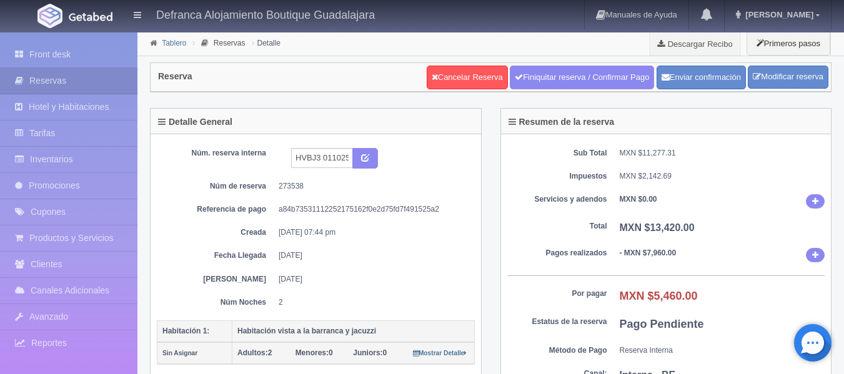
click at [170, 41] on link "Tablero" at bounding box center [174, 43] width 24 height 9
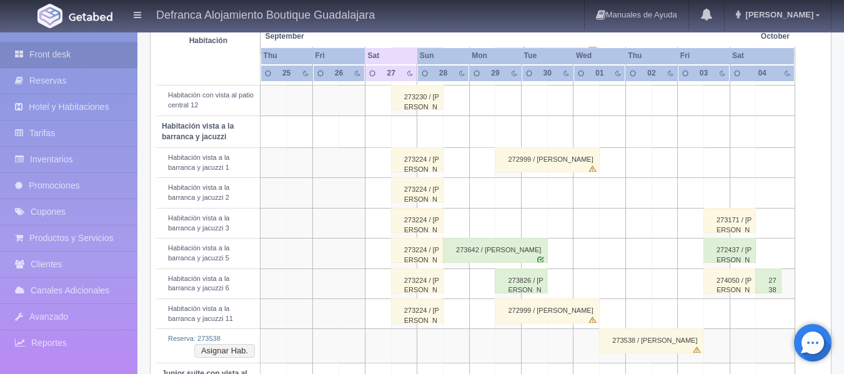
scroll to position [437, 0]
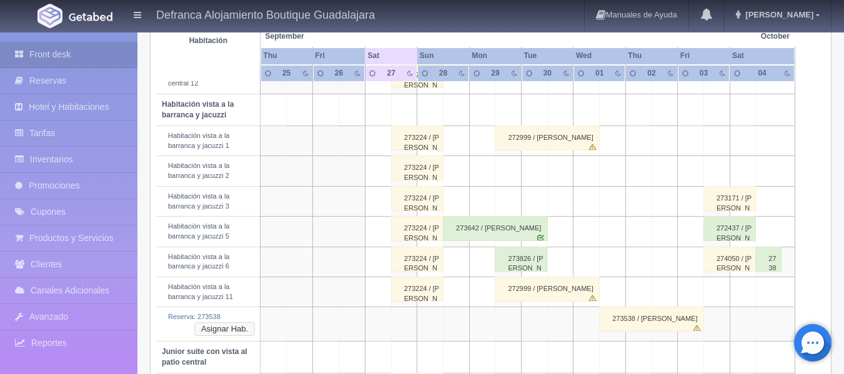
click at [211, 327] on button "Asignar Hab." at bounding box center [224, 329] width 61 height 14
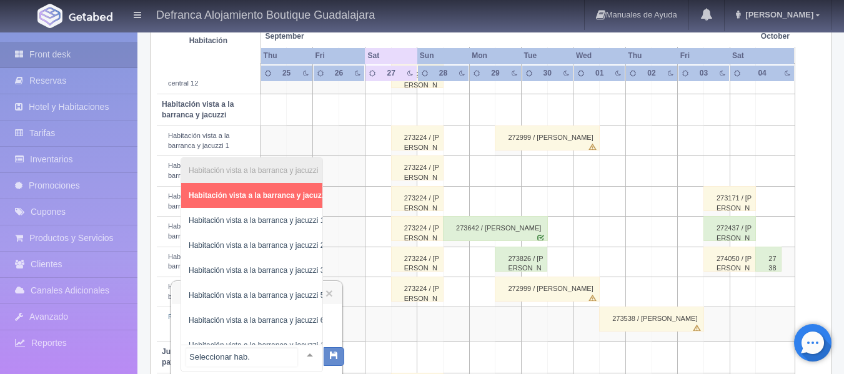
click at [300, 356] on div at bounding box center [309, 355] width 25 height 19
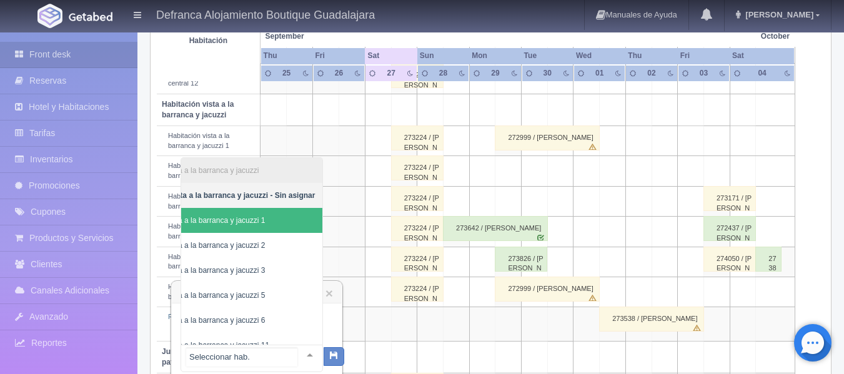
click at [274, 229] on span "Habitación vista a la barranca y jacuzzi 1" at bounding box center [222, 220] width 201 height 25
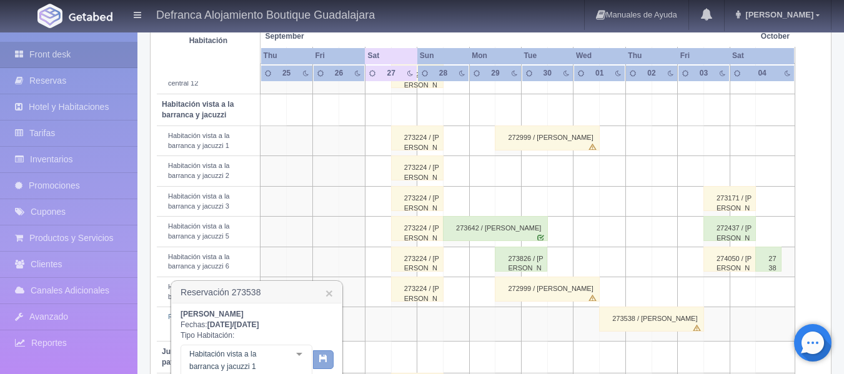
click at [322, 361] on icon "button" at bounding box center [323, 358] width 8 height 8
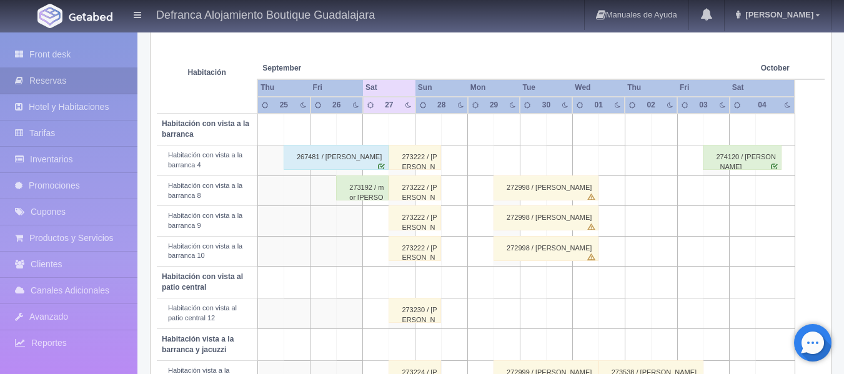
scroll to position [31, 0]
